Goal: Task Accomplishment & Management: Complete application form

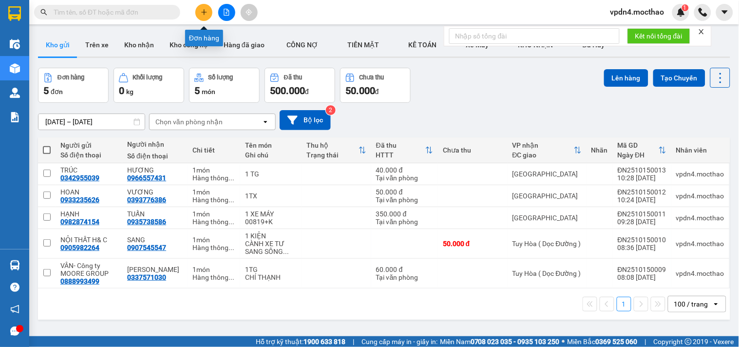
click at [206, 14] on icon "plus" at bounding box center [204, 12] width 7 height 7
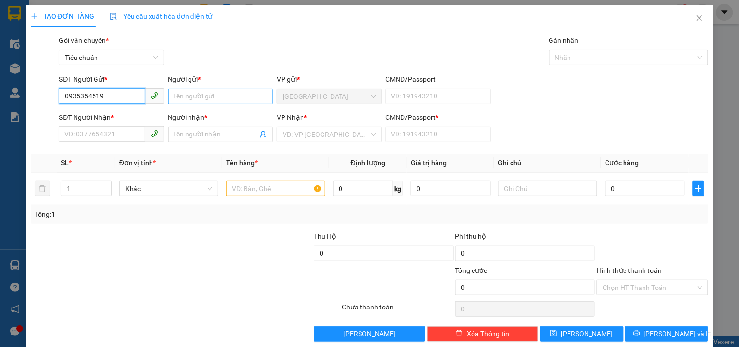
type input "0935354519"
click at [218, 100] on input "Người gửi *" at bounding box center [220, 97] width 105 height 16
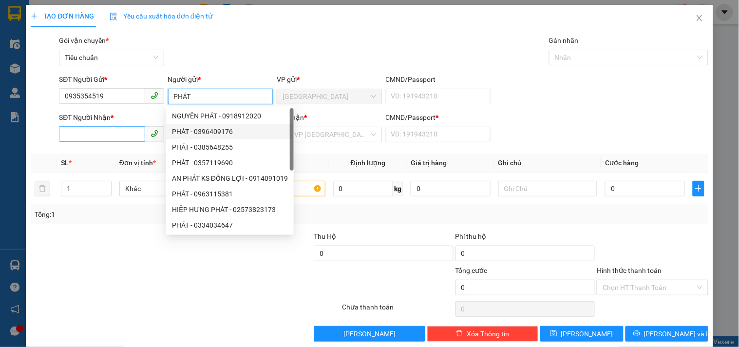
type input "PHÁT"
click at [106, 130] on input "SĐT Người Nhận *" at bounding box center [102, 134] width 86 height 16
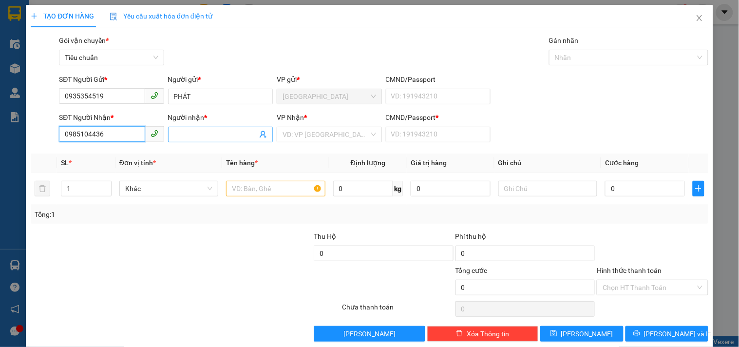
type input "0985104436"
click at [215, 132] on input "Người nhận *" at bounding box center [215, 134] width 83 height 11
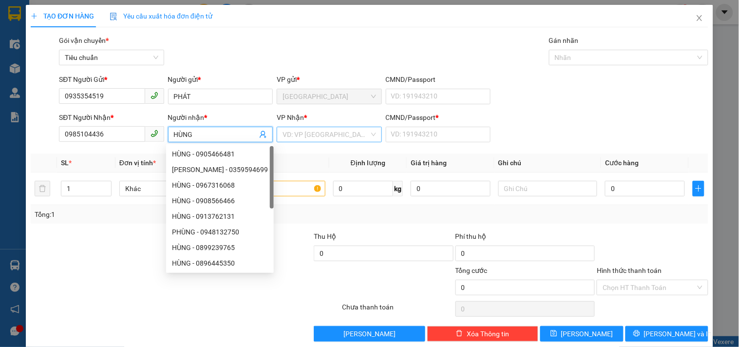
type input "HÙNG"
click at [299, 129] on input "search" at bounding box center [325, 134] width 86 height 15
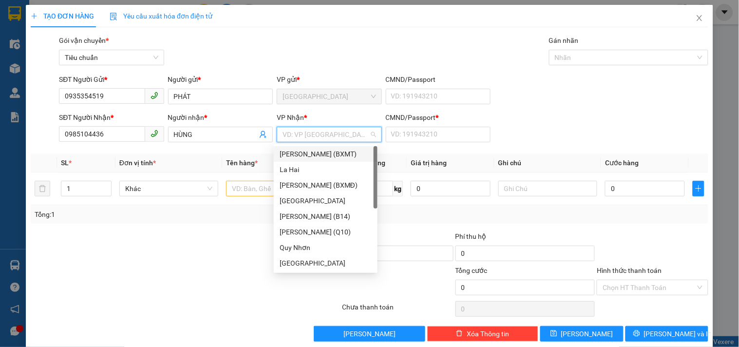
type input "T"
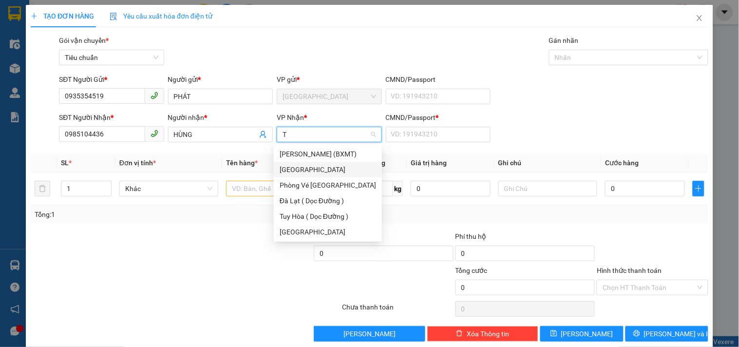
click at [300, 172] on div "[GEOGRAPHIC_DATA]" at bounding box center [327, 169] width 96 height 11
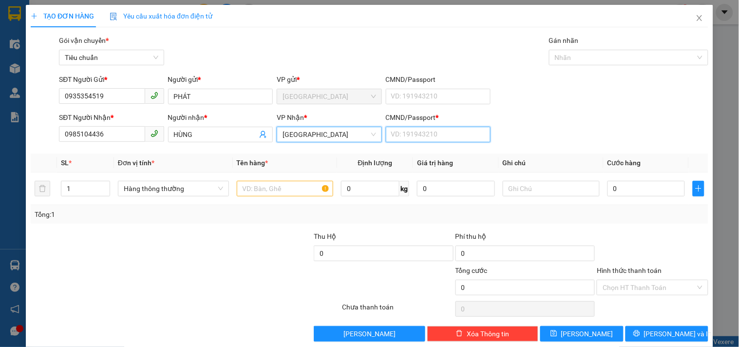
click at [459, 133] on input "CMND/Passport *" at bounding box center [438, 135] width 105 height 16
type input "0"
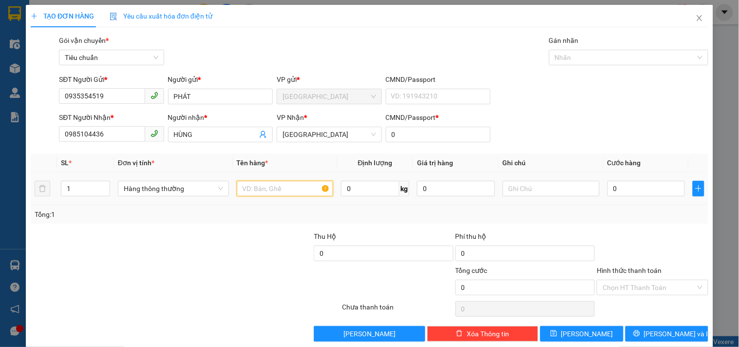
click at [265, 185] on input "text" at bounding box center [285, 189] width 97 height 16
type input "1 HS"
click at [616, 187] on input "0" at bounding box center [646, 189] width 78 height 16
type input "2"
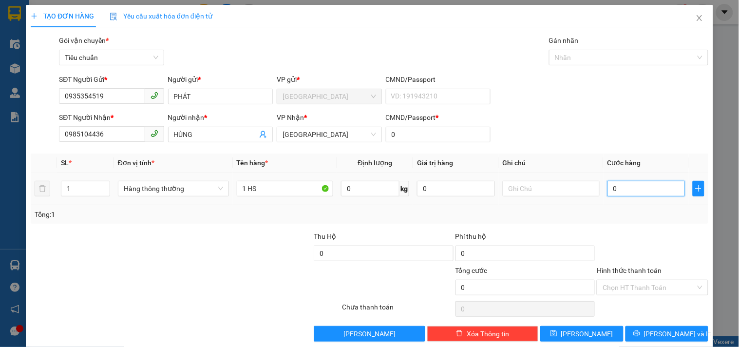
type input "2"
type input "20"
click at [639, 239] on div at bounding box center [651, 248] width 113 height 34
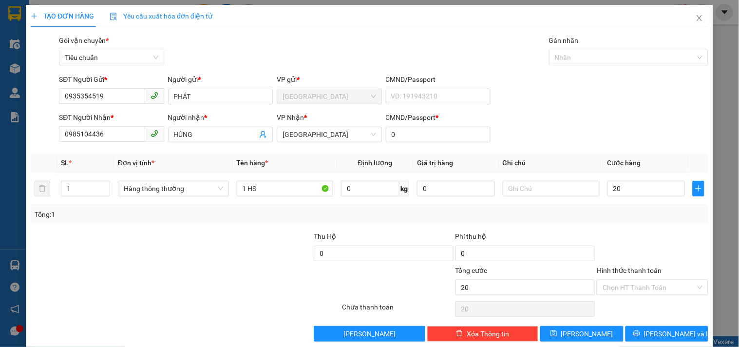
type input "20.000"
click at [655, 331] on span "[PERSON_NAME] và In" at bounding box center [678, 333] width 68 height 11
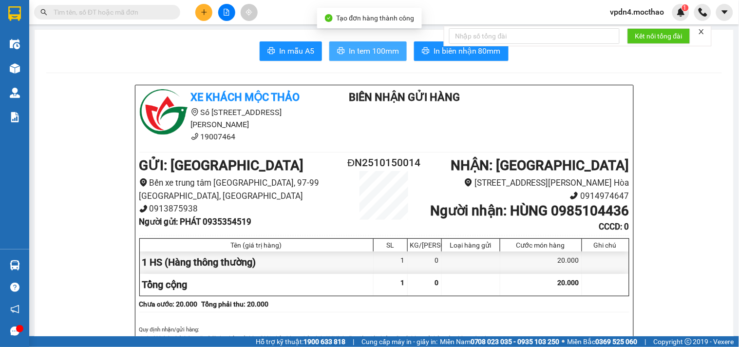
click at [390, 47] on span "In tem 100mm" at bounding box center [374, 51] width 50 height 12
click at [364, 56] on span "In tem 100mm" at bounding box center [374, 51] width 50 height 12
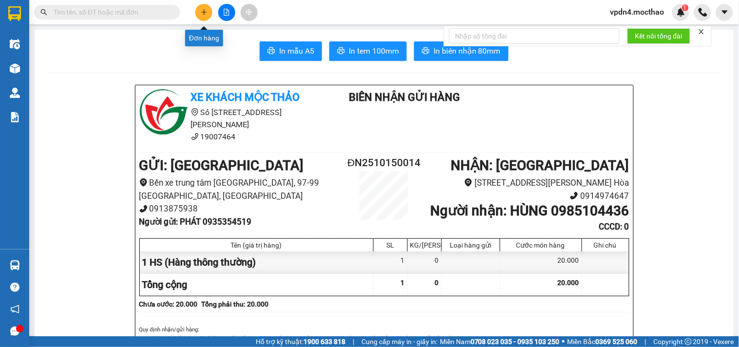
click at [203, 11] on icon "plus" at bounding box center [204, 12] width 7 height 7
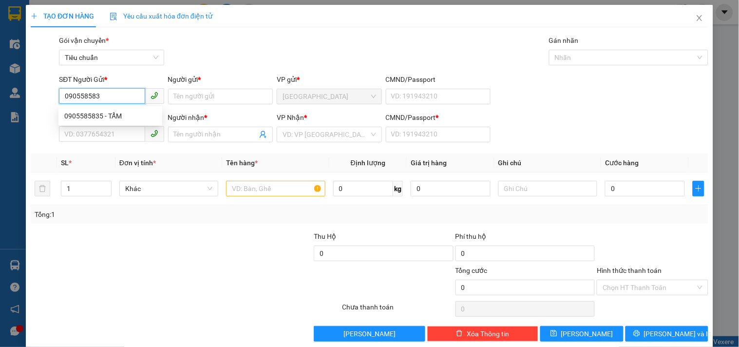
type input "0905585835"
click at [108, 118] on div "0905585835 - TẨM" at bounding box center [110, 116] width 92 height 11
type input "TẨM"
type input "0356250107"
type input "HẢO"
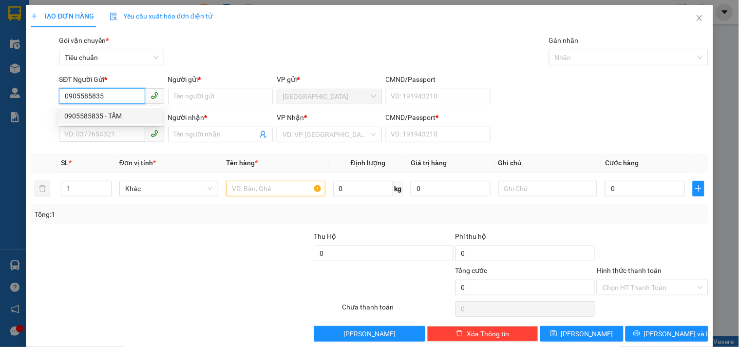
type input "0"
type input "20.000"
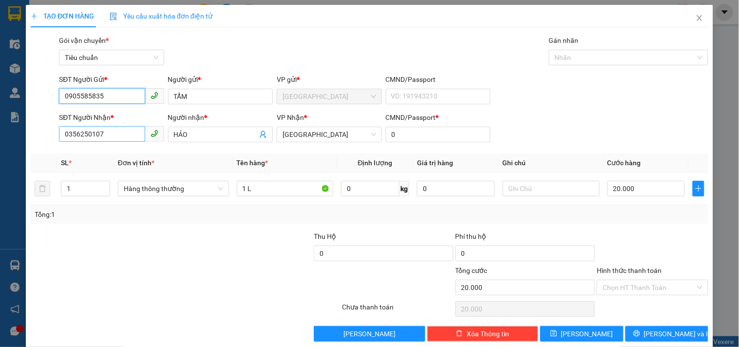
type input "0905585835"
click at [111, 135] on input "0356250107" at bounding box center [102, 134] width 86 height 16
type input "0"
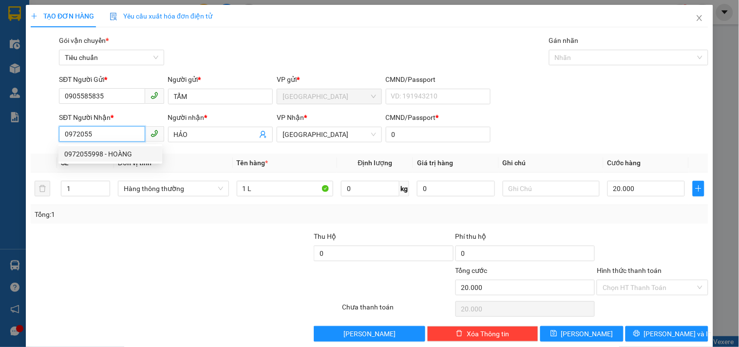
click at [99, 151] on div "0972055998 - HOÀNG" at bounding box center [110, 154] width 92 height 11
type input "0972055998"
type input "HOÀNG"
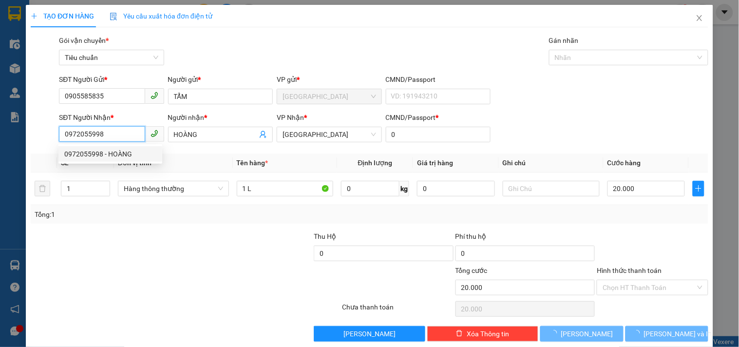
type input "30.000"
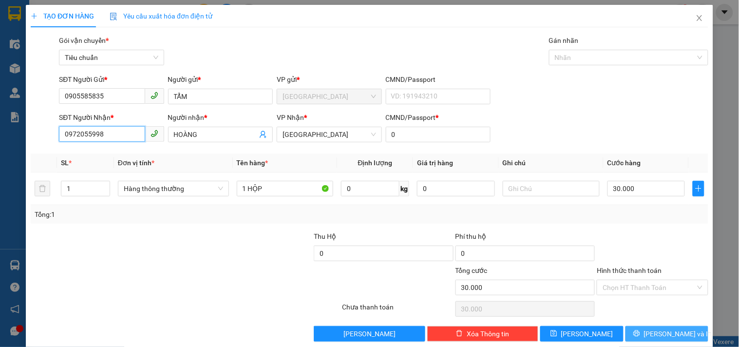
type input "0972055998"
click at [672, 337] on span "[PERSON_NAME] và In" at bounding box center [678, 333] width 68 height 11
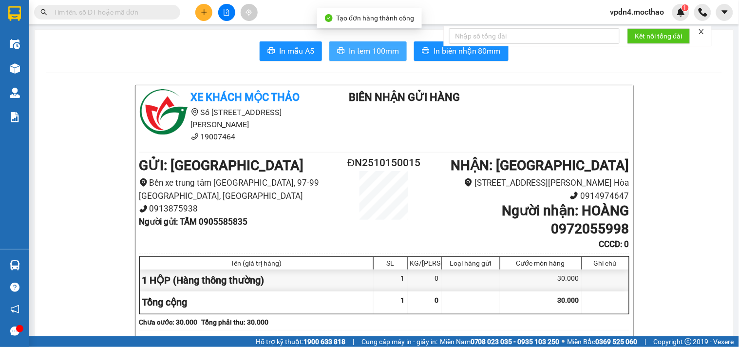
click at [366, 54] on span "In tem 100mm" at bounding box center [374, 51] width 50 height 12
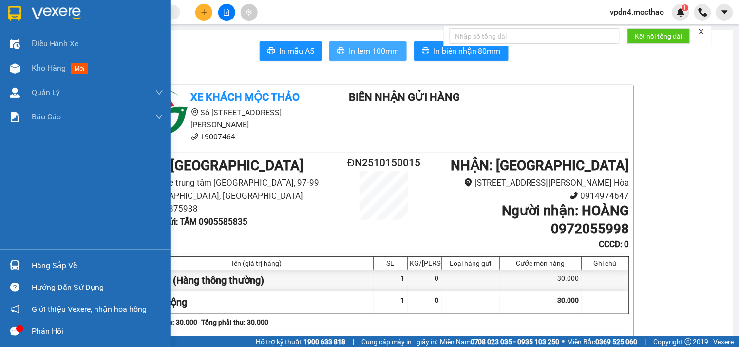
click at [337, 52] on icon "printer" at bounding box center [341, 51] width 8 height 8
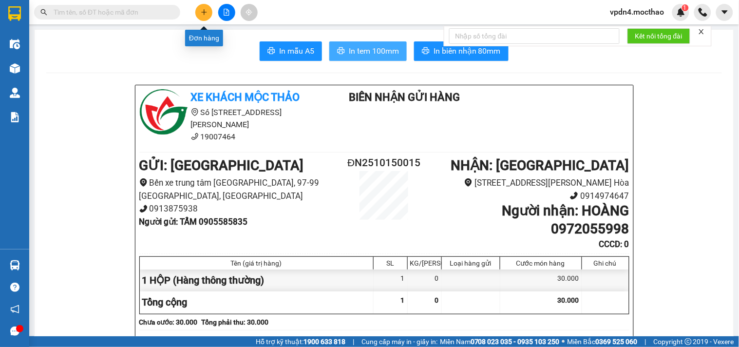
click at [204, 10] on icon "plus" at bounding box center [204, 12] width 7 height 7
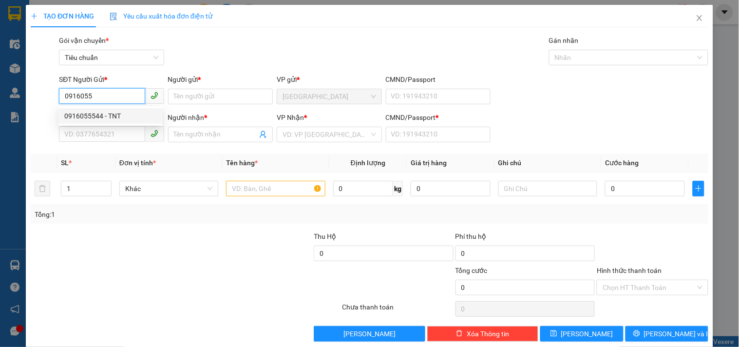
click at [108, 116] on div "0916055544 - TNT" at bounding box center [110, 116] width 92 height 11
type input "0916055544"
type input "TNT"
type input "0905261774"
type input "THÀNH NGHĨA"
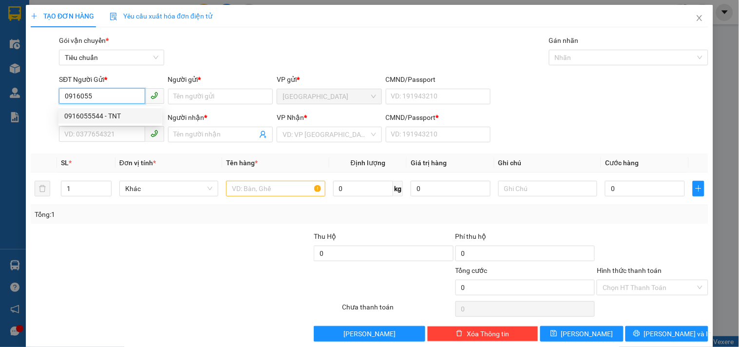
type input "0"
type input "140.000"
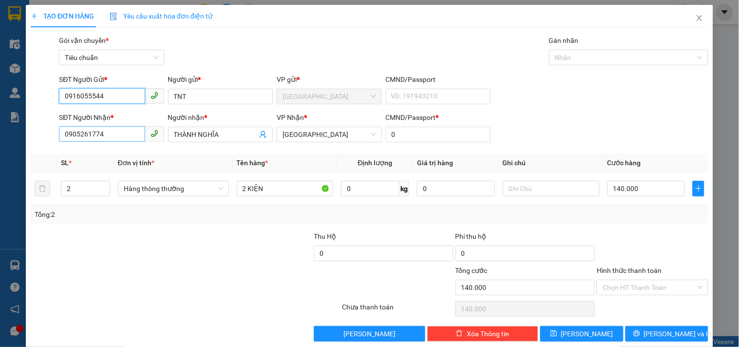
type input "0916055544"
click at [102, 135] on input "0905261774" at bounding box center [102, 134] width 86 height 16
type input "0"
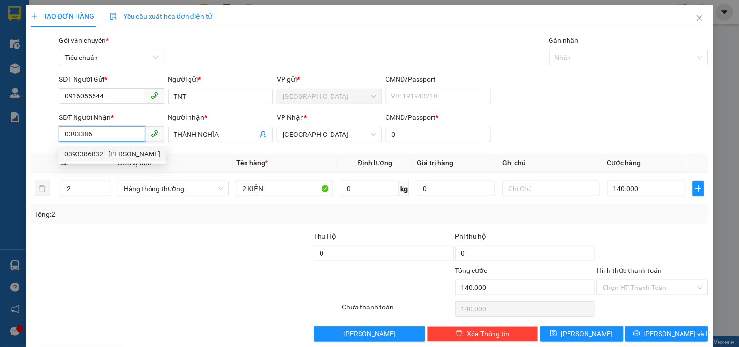
click at [102, 157] on div "0393386832 - [PERSON_NAME]" at bounding box center [112, 154] width 96 height 11
type input "0393386832"
type input "BẢO"
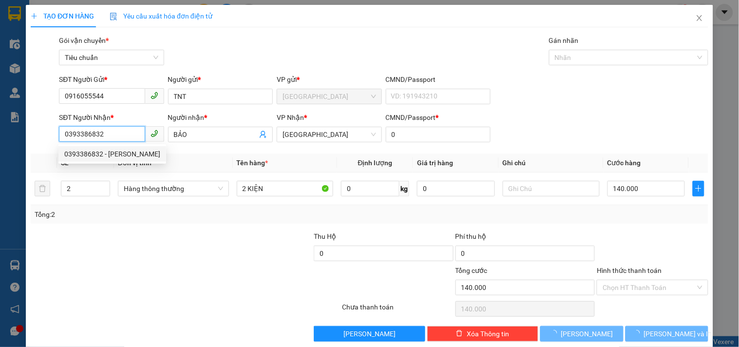
type input "50.000"
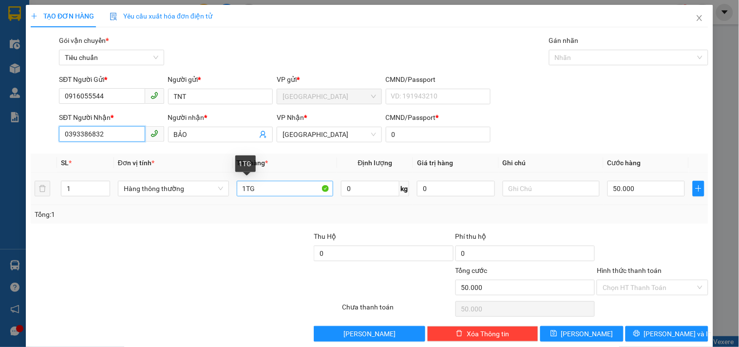
type input "0393386832"
click at [265, 190] on input "1TG" at bounding box center [285, 189] width 97 height 16
type input "1 HÔP"
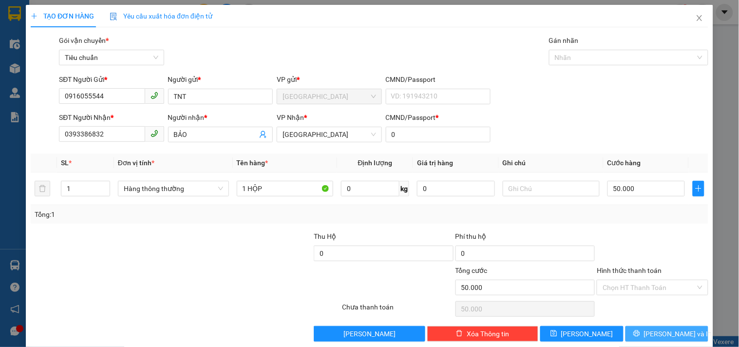
click at [640, 334] on icon "printer" at bounding box center [636, 333] width 7 height 7
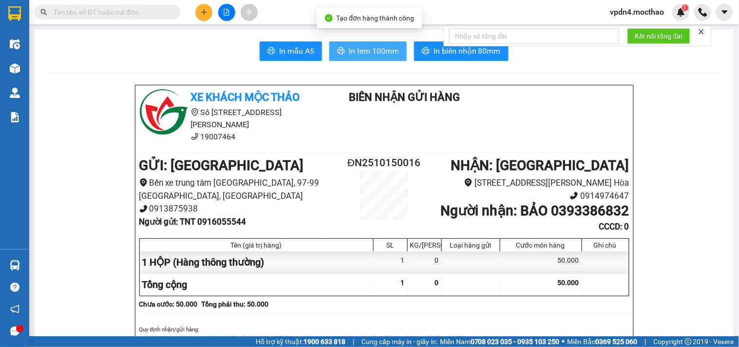
click at [374, 56] on span "In tem 100mm" at bounding box center [374, 51] width 50 height 12
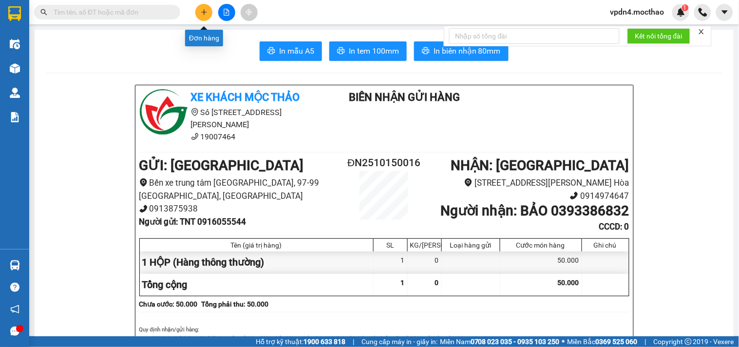
click at [201, 13] on icon "plus" at bounding box center [204, 12] width 7 height 7
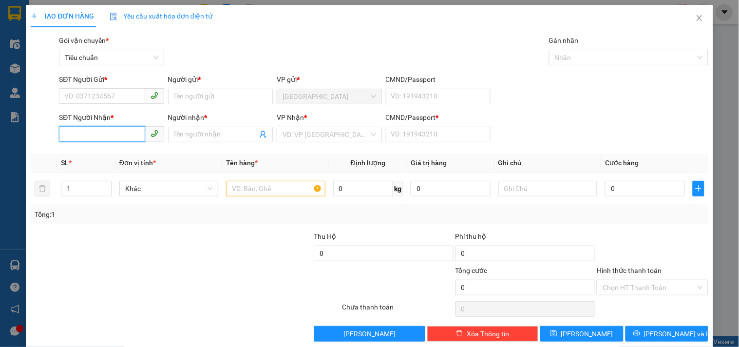
click at [84, 133] on input "SĐT Người Nhận *" at bounding box center [102, 134] width 86 height 16
click at [101, 171] on div "0334349823 - [PERSON_NAME]" at bounding box center [112, 169] width 96 height 11
type input "0334349823"
type input "[PERSON_NAME]"
type input "0"
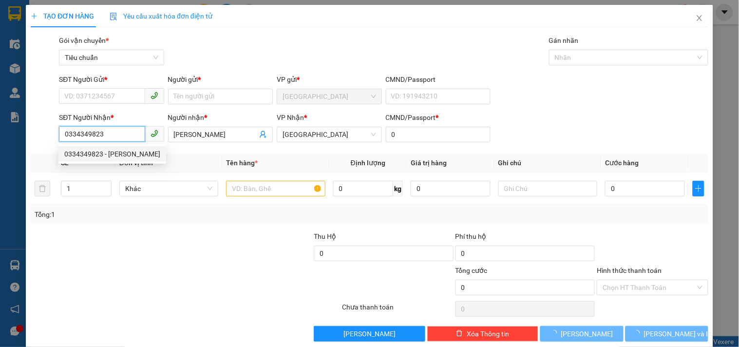
type input "80.000"
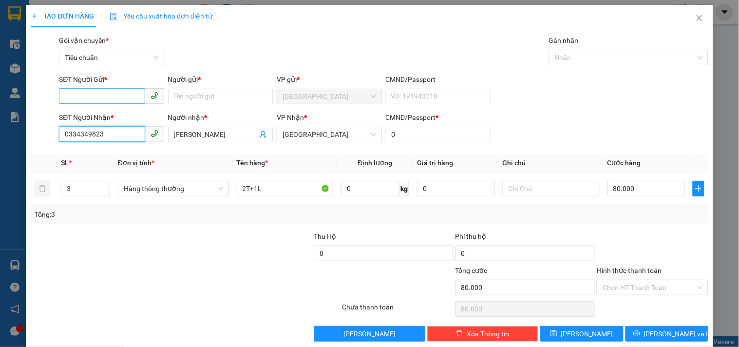
type input "0334349823"
click at [113, 94] on input "SĐT Người Gửi *" at bounding box center [102, 96] width 86 height 16
click at [118, 130] on div "0911522884 - NHUNG" at bounding box center [110, 131] width 92 height 11
type input "0911522884"
type input "NHUNG"
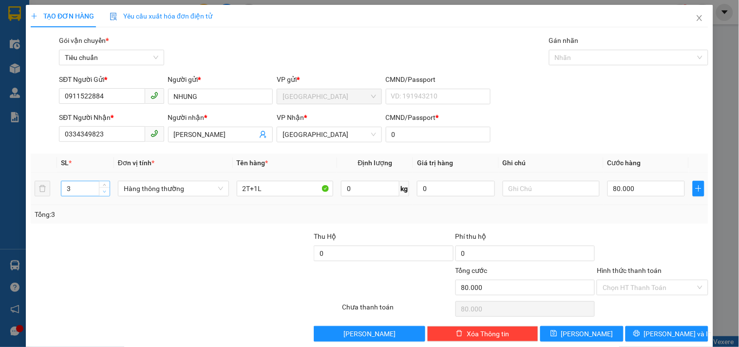
type input "2"
click at [103, 191] on icon "down" at bounding box center [104, 191] width 3 height 3
click at [267, 188] on input "2T+1L" at bounding box center [285, 189] width 97 height 16
type input "0"
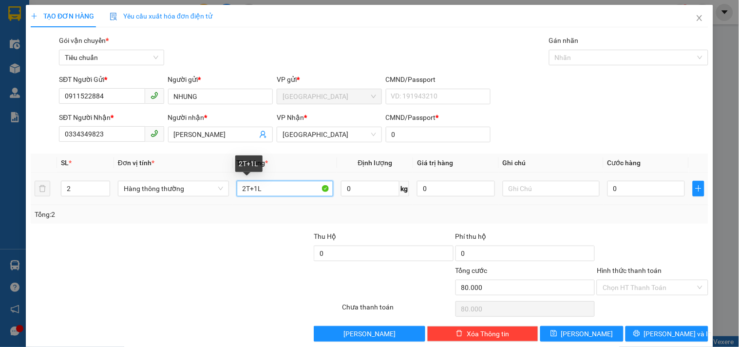
type input "0"
type input "2T"
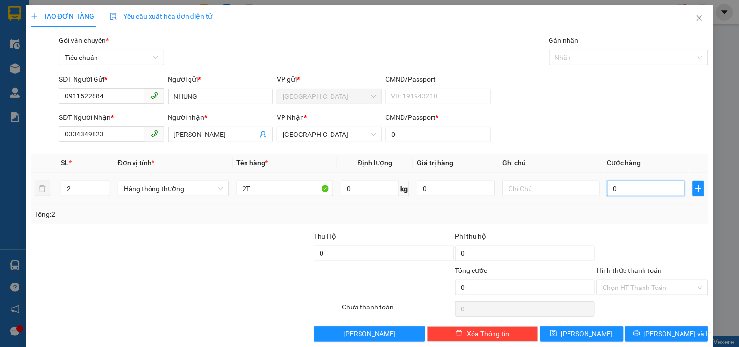
click at [615, 187] on input "0" at bounding box center [646, 189] width 78 height 16
type input "6"
type input "60"
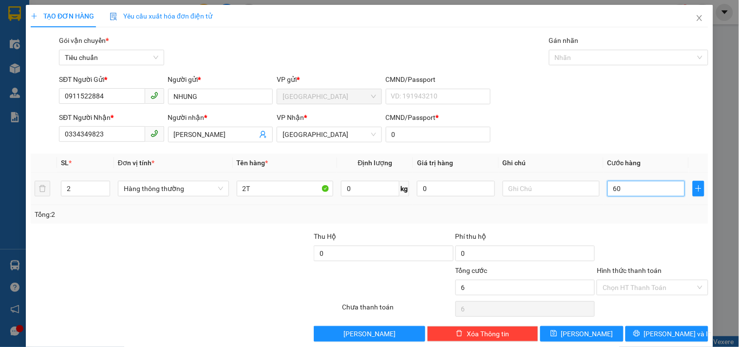
type input "60"
type input "60.000"
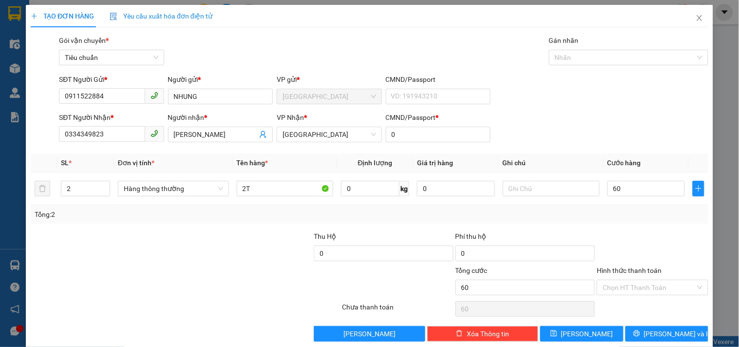
type input "60.000"
click at [618, 226] on div "Transit Pickup Surcharge Ids Transit Deliver Surcharge Ids Transit Deliver Surc…" at bounding box center [369, 188] width 677 height 306
click at [640, 332] on icon "printer" at bounding box center [636, 333] width 7 height 7
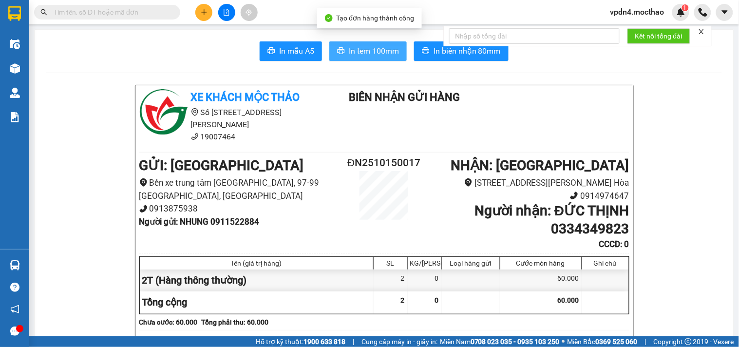
click at [359, 50] on span "In tem 100mm" at bounding box center [374, 51] width 50 height 12
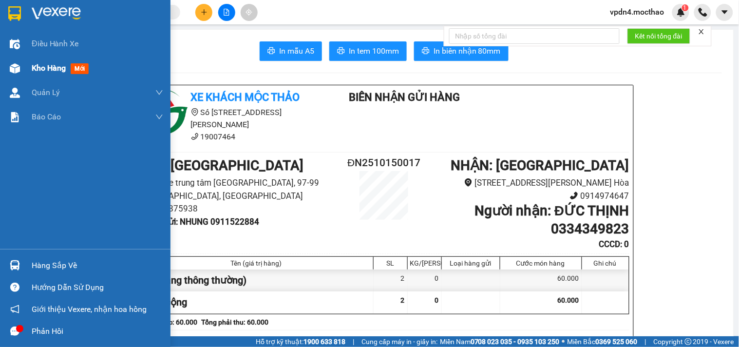
click at [53, 70] on span "Kho hàng" at bounding box center [49, 67] width 34 height 9
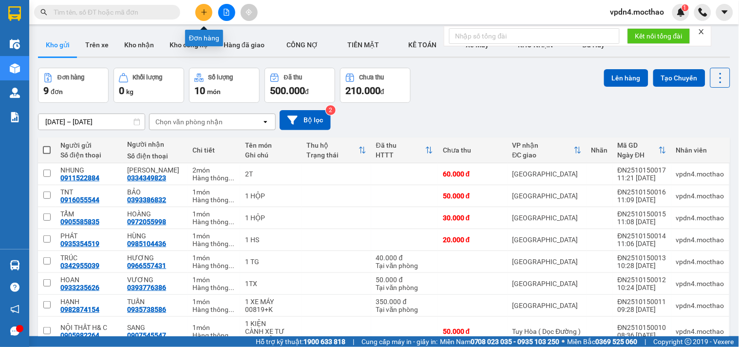
click at [203, 12] on icon "plus" at bounding box center [203, 12] width 5 height 0
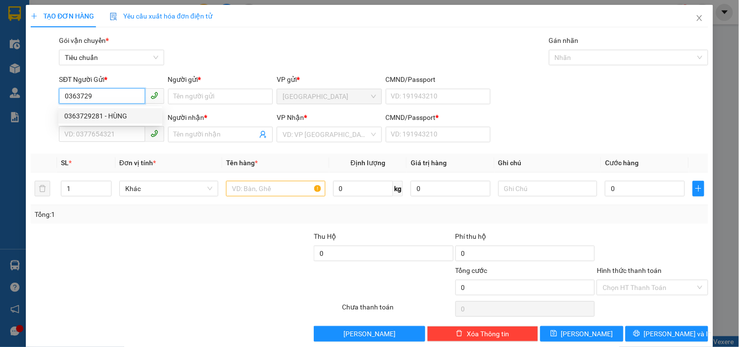
click at [104, 118] on div "0363729281 - HÙNG" at bounding box center [110, 116] width 92 height 11
type input "0363729281"
type input "HÙNG"
type input "0796228050"
type input "SƯƠNG"
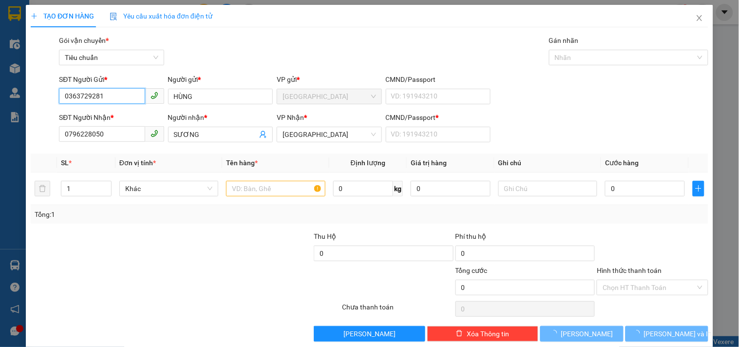
type input "120.000"
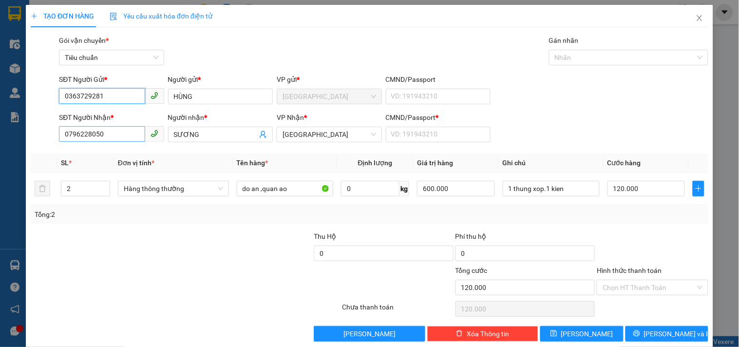
type input "0363729281"
click at [123, 135] on input "0796228050" at bounding box center [102, 134] width 86 height 16
type input "0"
type input "0373352339"
click at [198, 135] on input "SƯƠNG" at bounding box center [215, 134] width 83 height 11
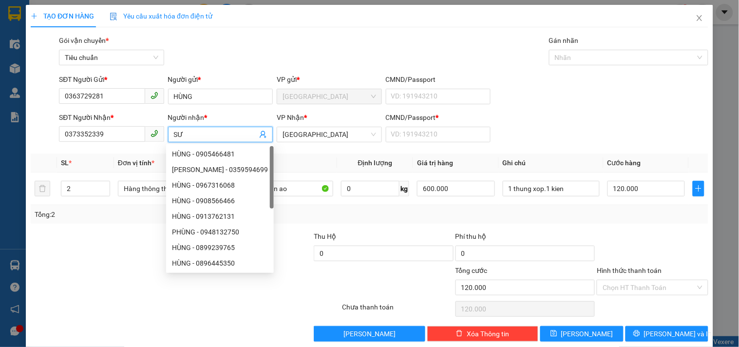
type input "S"
type input "QUYẾT"
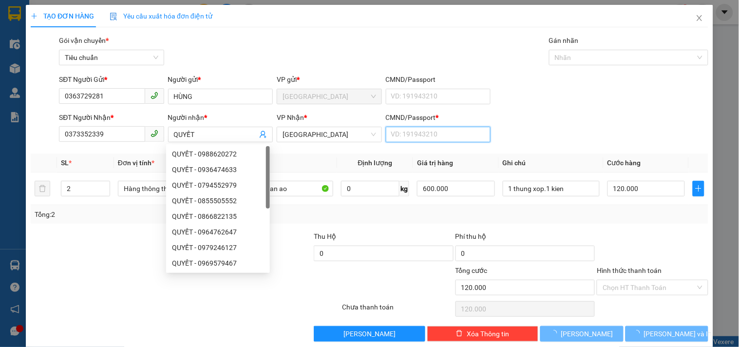
click at [398, 137] on input "CMND/Passport *" at bounding box center [438, 135] width 105 height 16
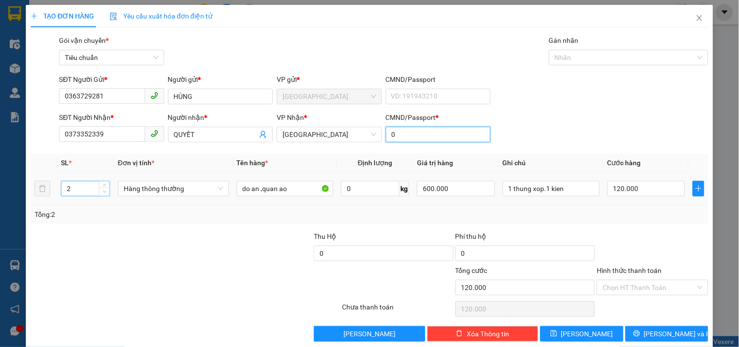
type input "0"
type input "1"
click at [103, 191] on icon "down" at bounding box center [104, 191] width 3 height 3
click at [463, 187] on input "600.000" at bounding box center [456, 189] width 78 height 16
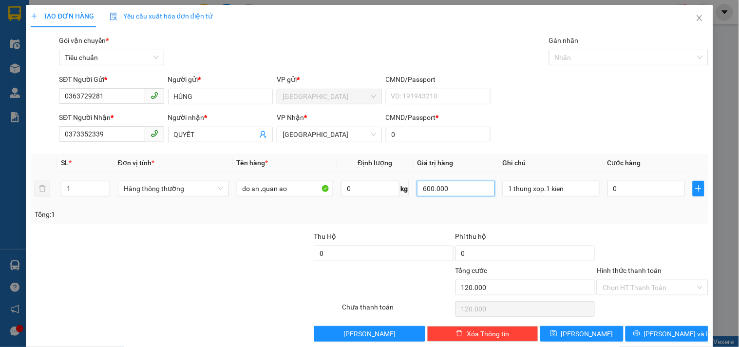
type input "0"
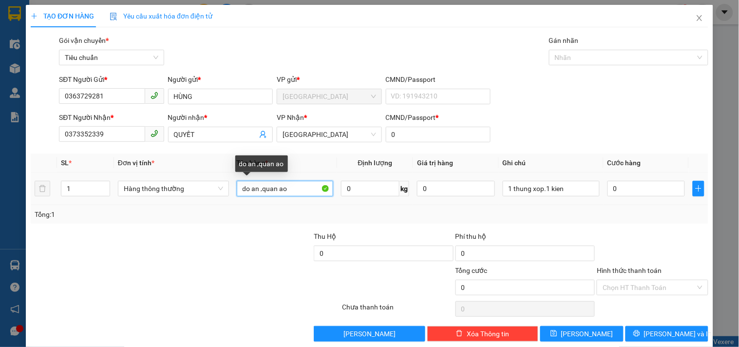
click at [297, 188] on input "do an ,quan ao" at bounding box center [285, 189] width 97 height 16
type input "d"
type input "1 GÓI"
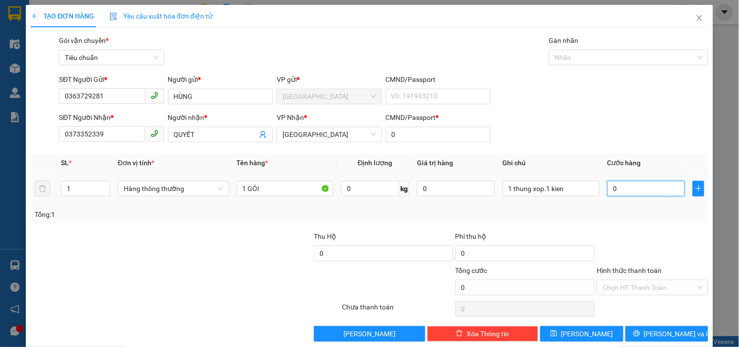
click at [611, 188] on input "0" at bounding box center [646, 189] width 78 height 16
type input "4"
type input "40"
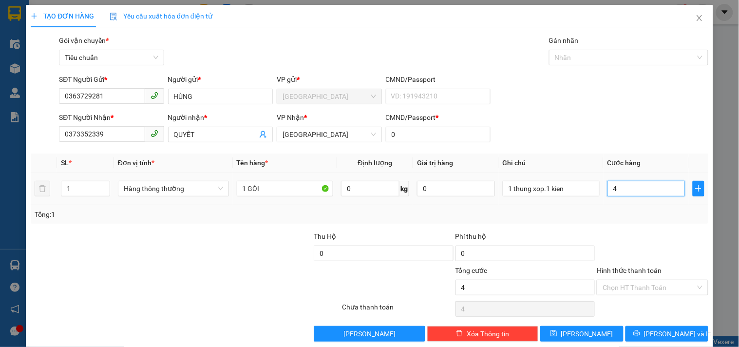
type input "40"
type input "40.000"
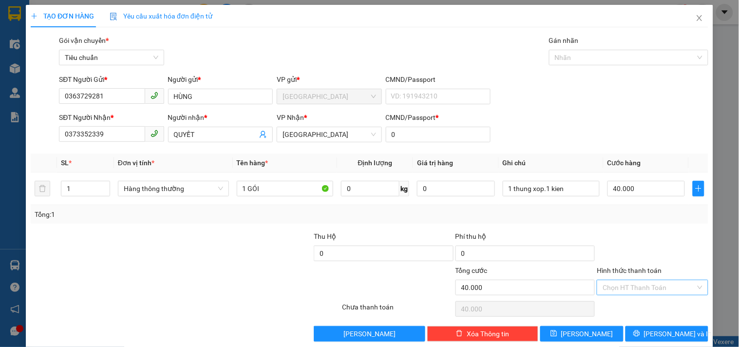
click at [632, 287] on input "Hình thức thanh toán" at bounding box center [648, 287] width 93 height 15
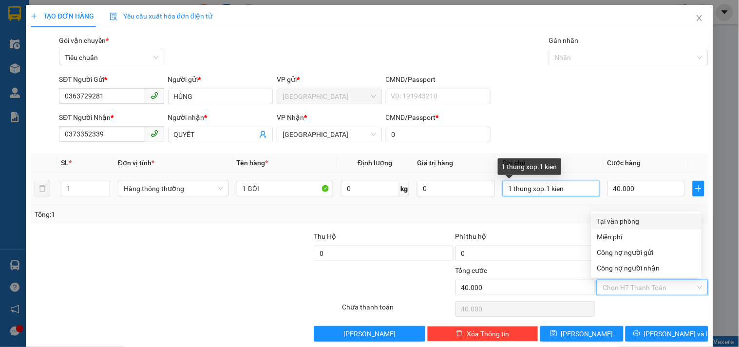
click at [558, 190] on input "1 thung xop.1 kien" at bounding box center [550, 189] width 97 height 16
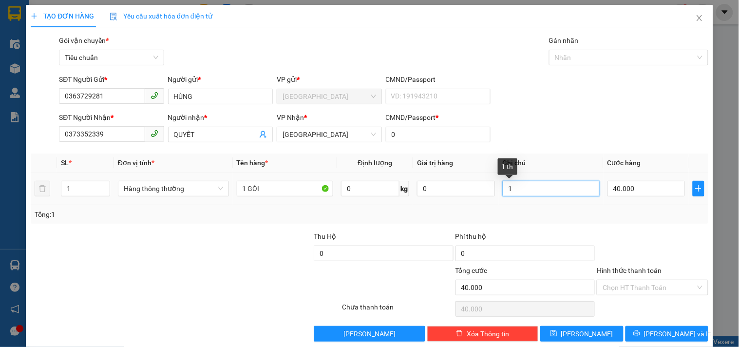
type input "1"
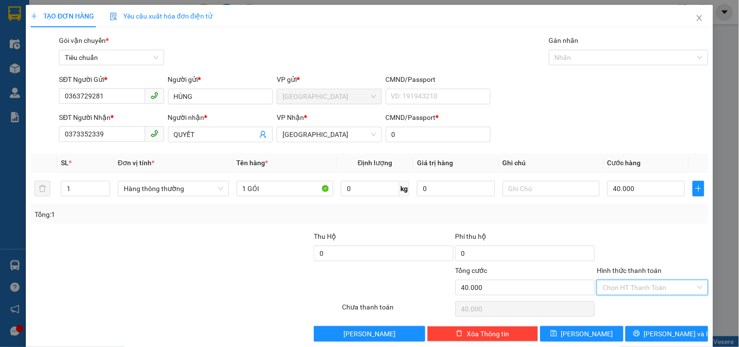
click at [629, 286] on input "Hình thức thanh toán" at bounding box center [648, 287] width 93 height 15
click at [624, 218] on div "Tại văn phòng" at bounding box center [646, 221] width 98 height 11
click at [640, 336] on icon "printer" at bounding box center [636, 333] width 7 height 7
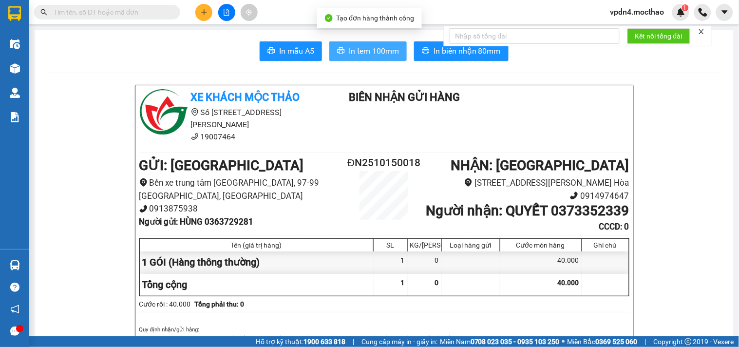
click at [375, 54] on span "In tem 100mm" at bounding box center [374, 51] width 50 height 12
click at [366, 49] on span "In tem 100mm" at bounding box center [374, 51] width 50 height 12
